Goal: Find specific page/section: Find specific page/section

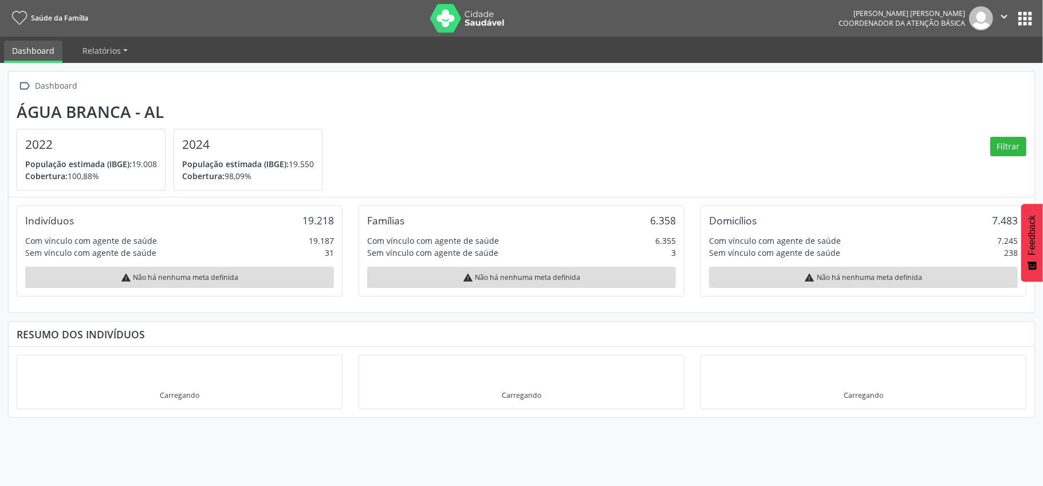
click at [1022, 18] on button "apps" at bounding box center [1025, 19] width 20 height 20
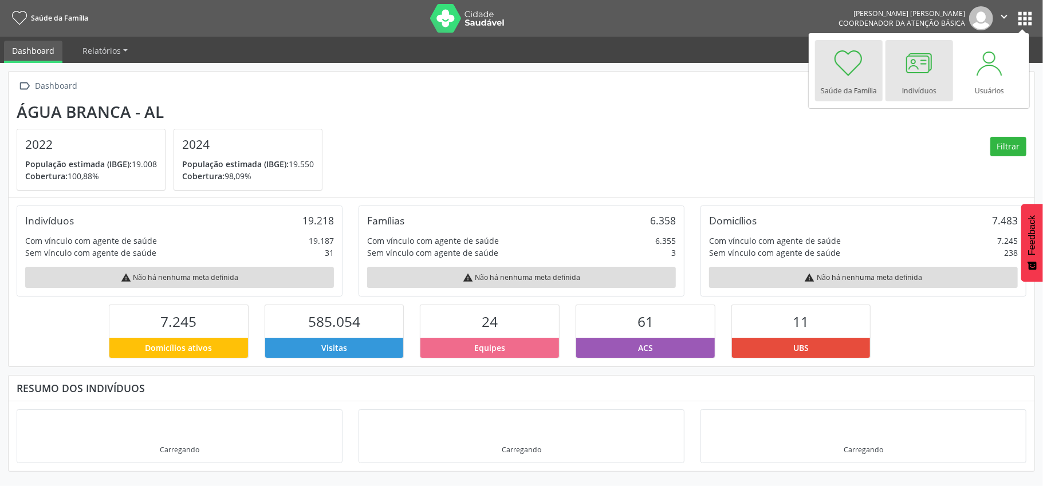
click at [914, 64] on div at bounding box center [919, 63] width 34 height 34
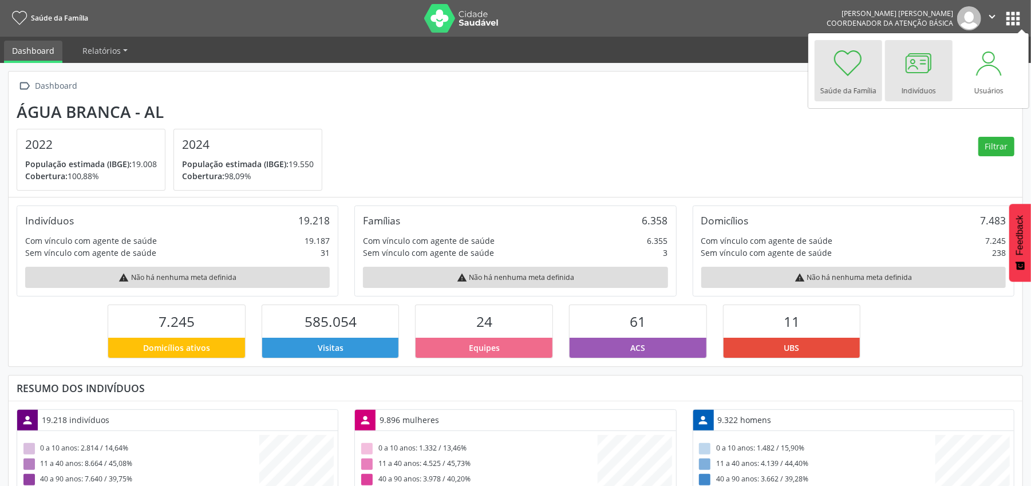
scroll to position [191, 337]
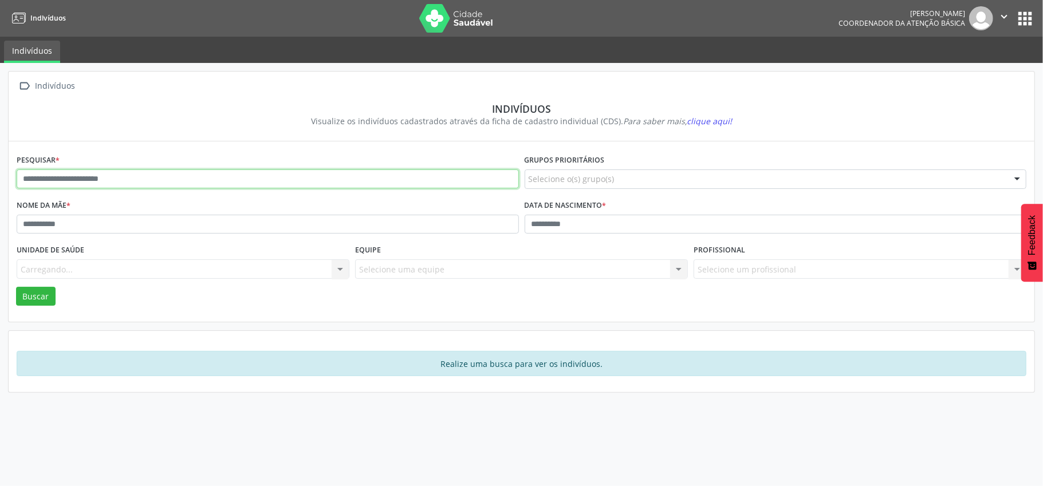
click at [44, 181] on input "text" at bounding box center [268, 178] width 502 height 19
type input "**********"
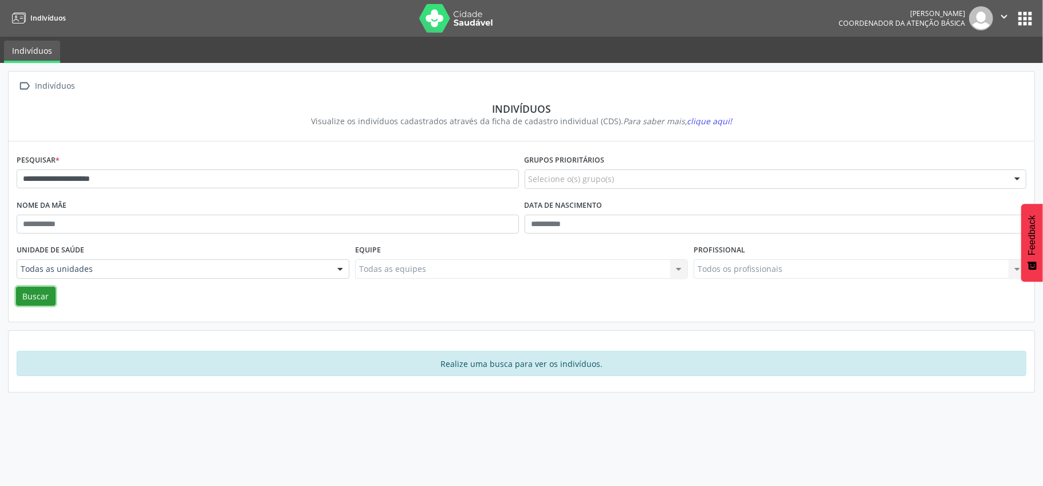
click at [45, 298] on button "Buscar" at bounding box center [36, 296] width 40 height 19
